Goal: Transaction & Acquisition: Purchase product/service

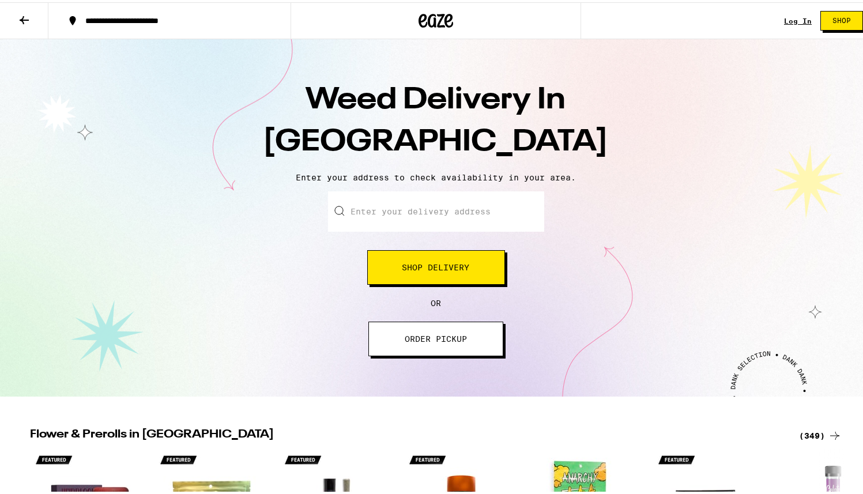
click at [413, 211] on input "Enter your delivery address" at bounding box center [436, 209] width 216 height 40
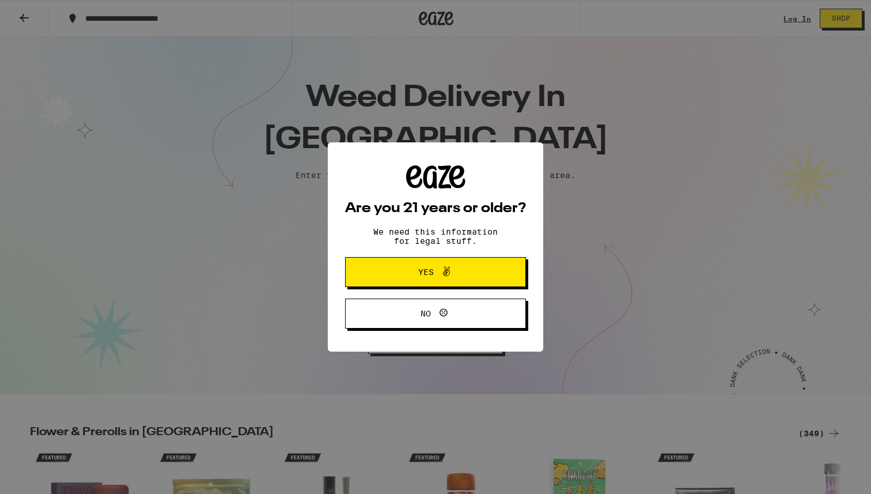
click at [440, 278] on icon at bounding box center [447, 271] width 14 height 14
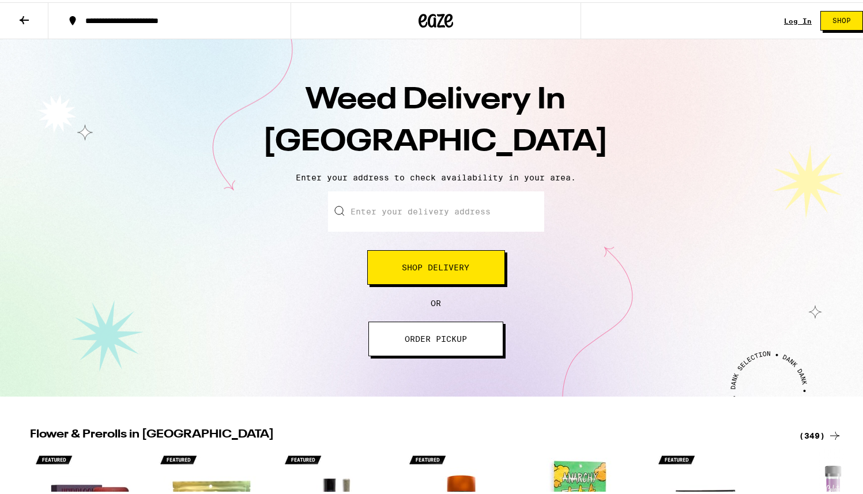
click at [832, 20] on span "Shop" at bounding box center [841, 18] width 18 height 7
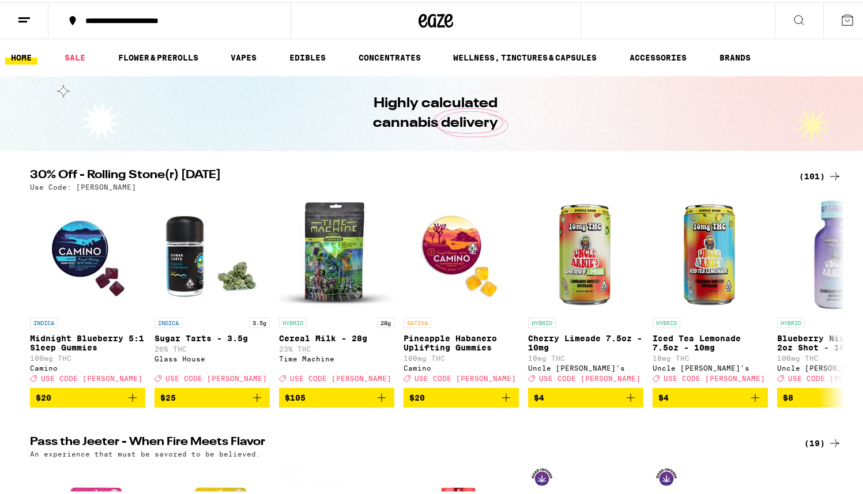
click at [792, 18] on icon at bounding box center [799, 18] width 14 height 14
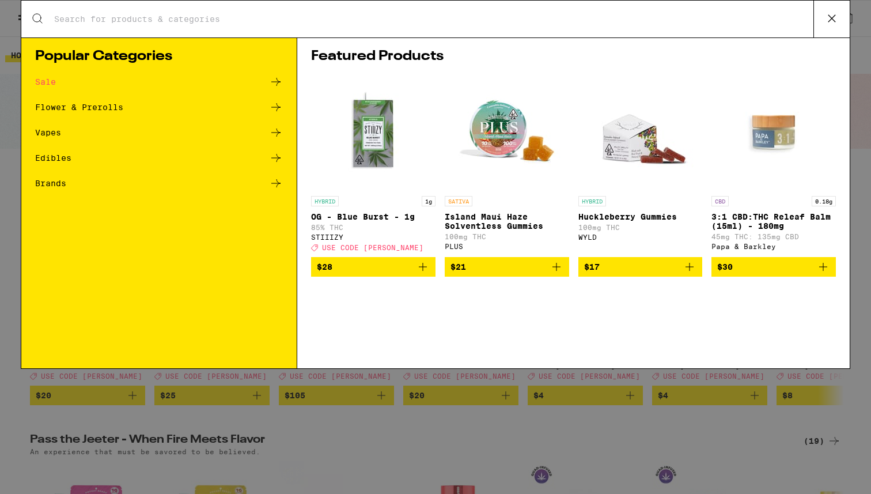
click at [485, 22] on input "Search for Products" at bounding box center [434, 19] width 760 height 10
type input "s"
